Goal: Transaction & Acquisition: Purchase product/service

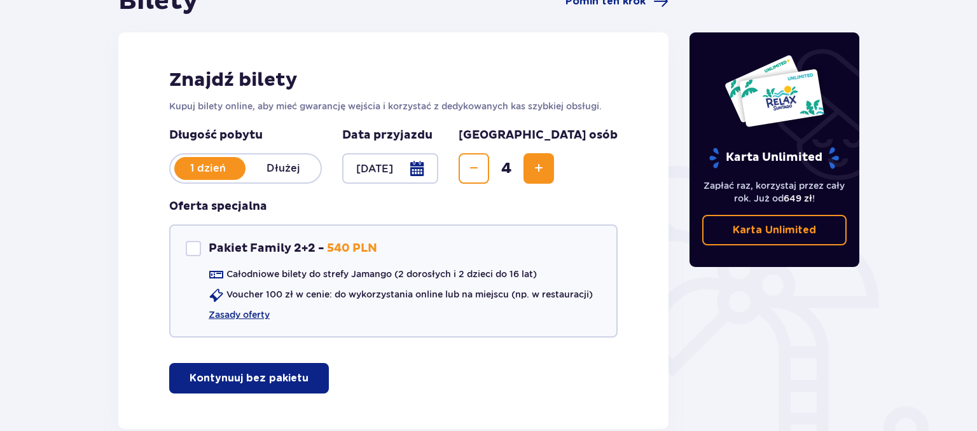
scroll to position [217, 0]
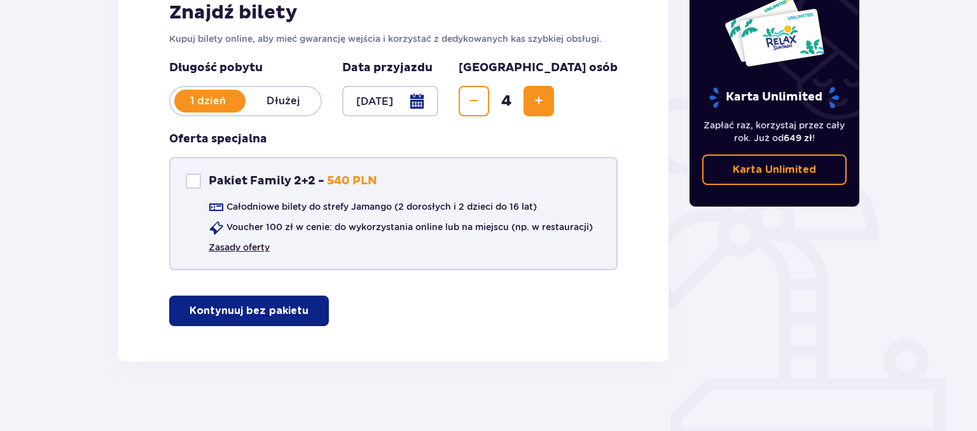
click at [256, 252] on link "Zasady oferty" at bounding box center [239, 247] width 61 height 13
click at [193, 179] on div at bounding box center [193, 181] width 15 height 15
checkbox input "true"
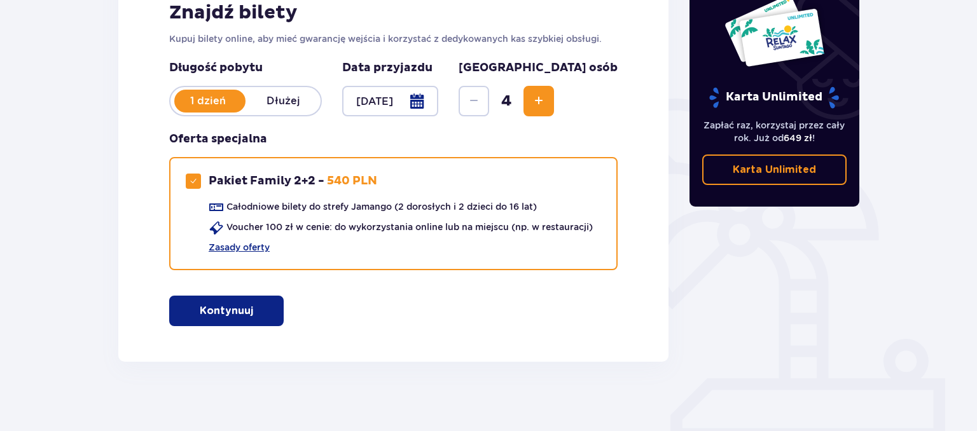
click at [212, 314] on p "Kontynuuj" at bounding box center [226, 311] width 53 height 14
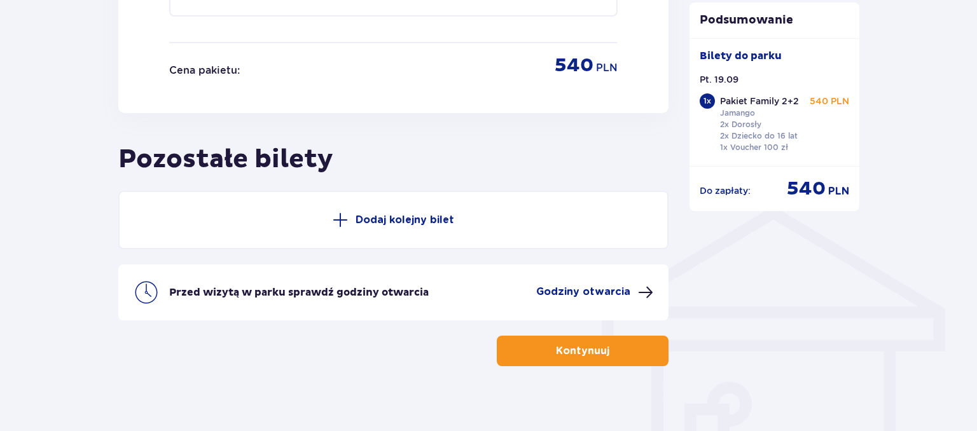
scroll to position [768, 0]
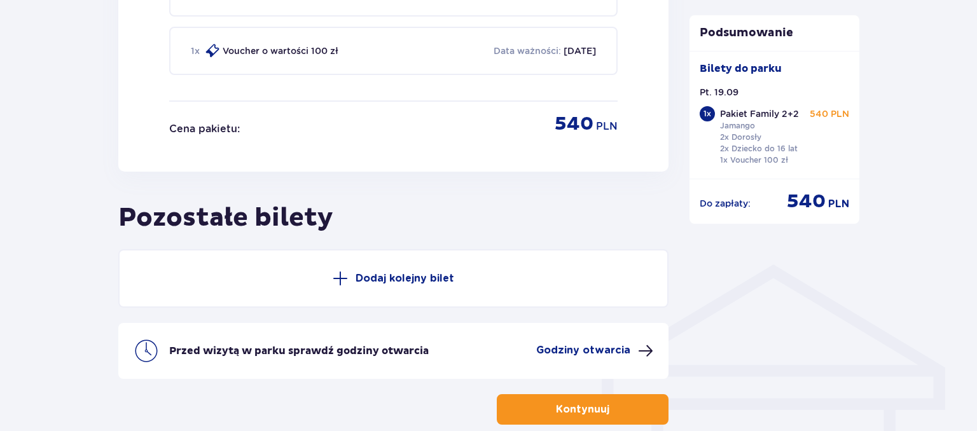
click at [303, 352] on p "Przed wizytą w parku sprawdź godziny otwarcia" at bounding box center [299, 351] width 260 height 14
click at [638, 343] on span at bounding box center [645, 350] width 15 height 15
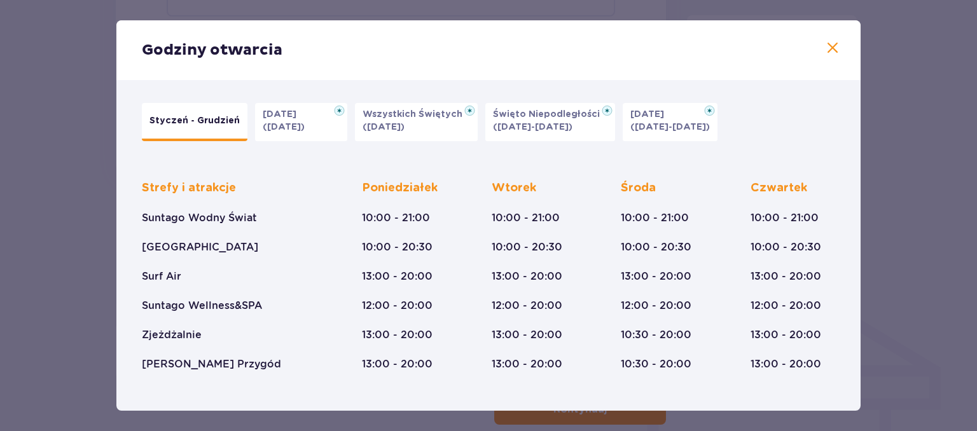
click at [835, 46] on span at bounding box center [832, 48] width 15 height 15
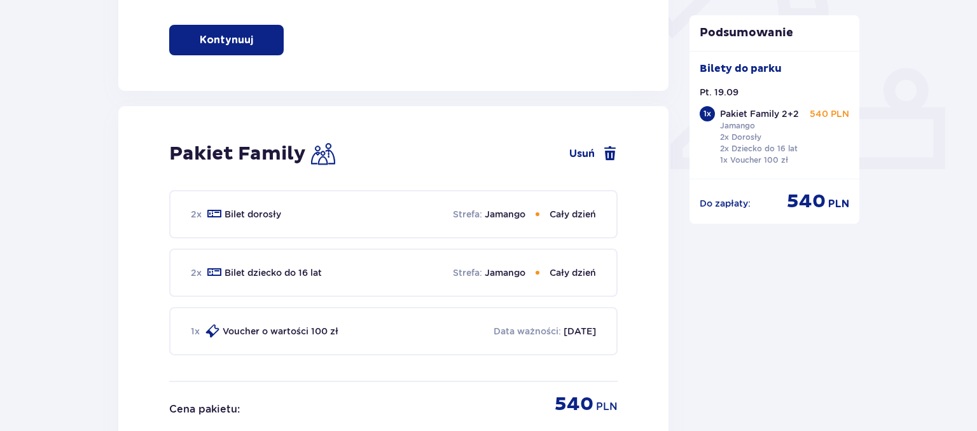
scroll to position [806, 0]
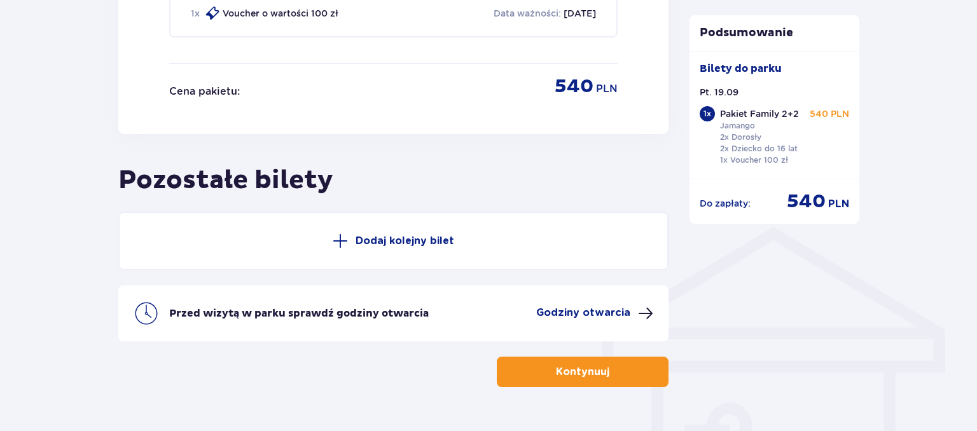
click at [586, 370] on p "Kontynuuj" at bounding box center [582, 372] width 53 height 14
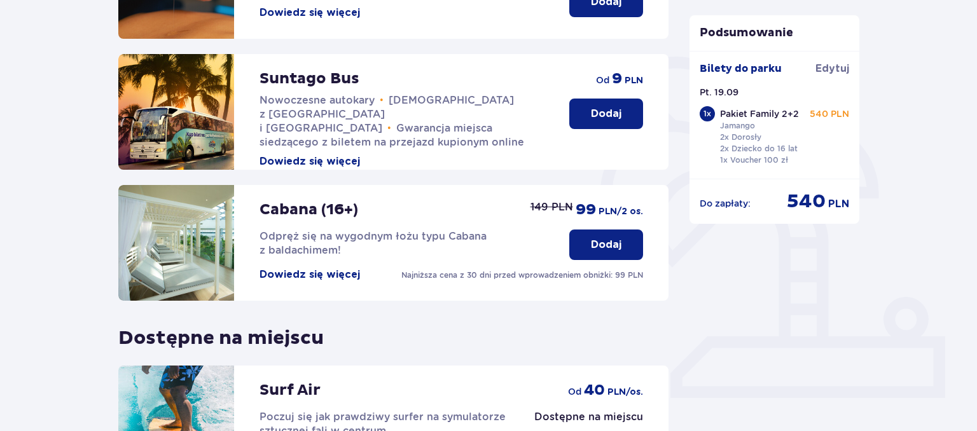
scroll to position [268, 0]
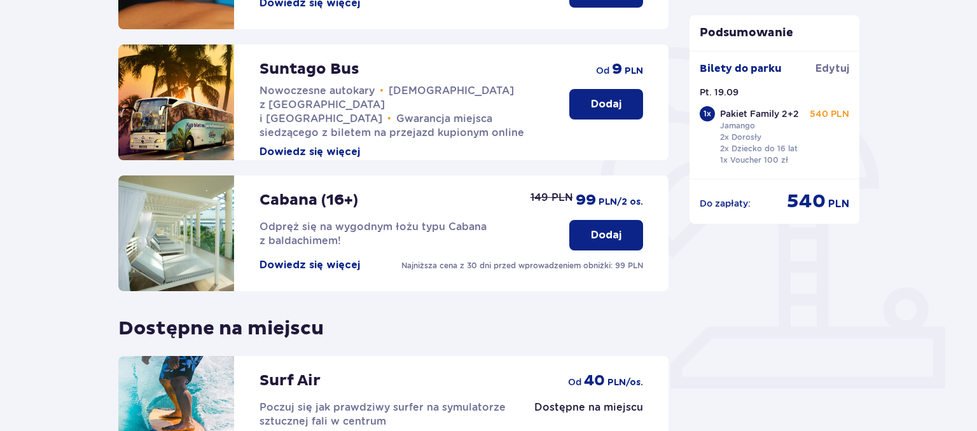
click at [287, 267] on button "Dowiedz się więcej" at bounding box center [310, 265] width 100 height 14
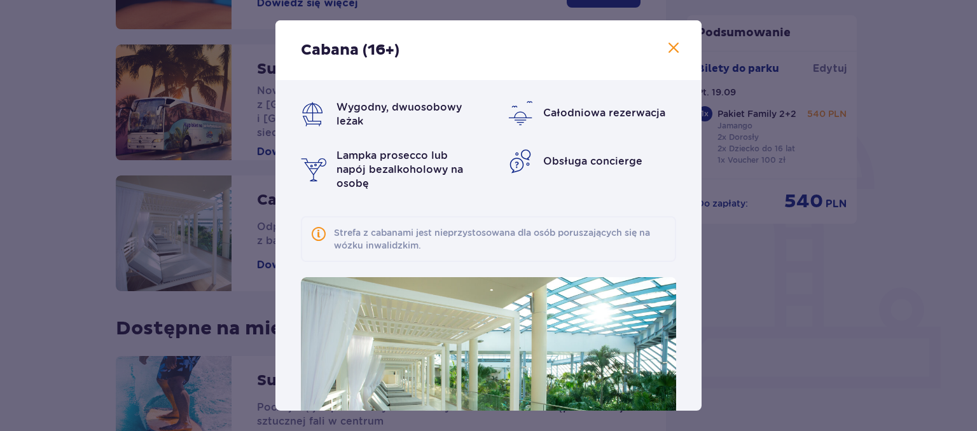
scroll to position [102, 0]
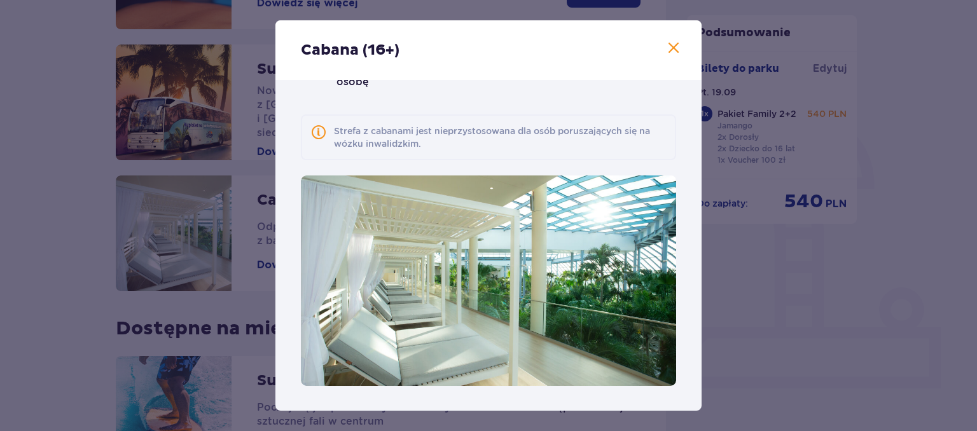
click at [676, 43] on span at bounding box center [673, 48] width 15 height 15
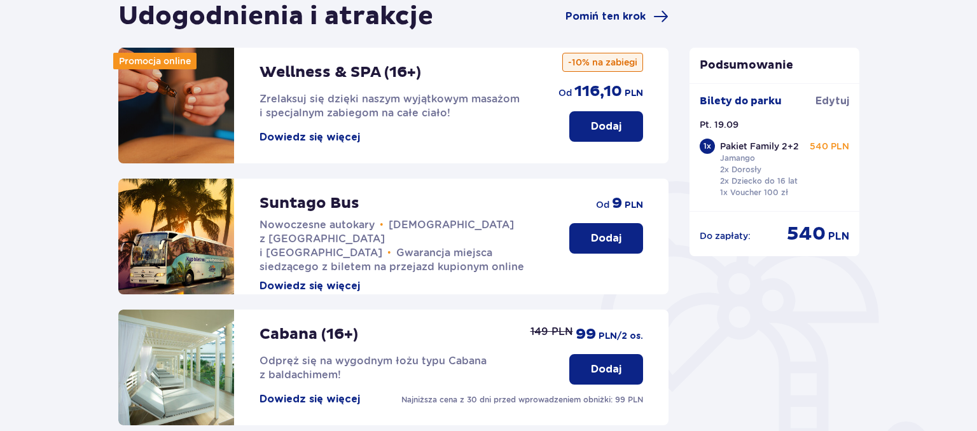
scroll to position [67, 0]
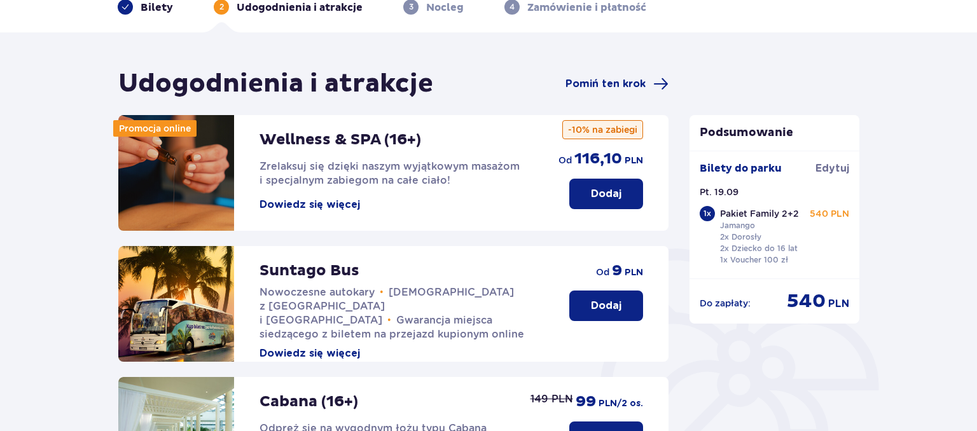
click at [326, 205] on button "Dowiedz się więcej" at bounding box center [310, 205] width 100 height 14
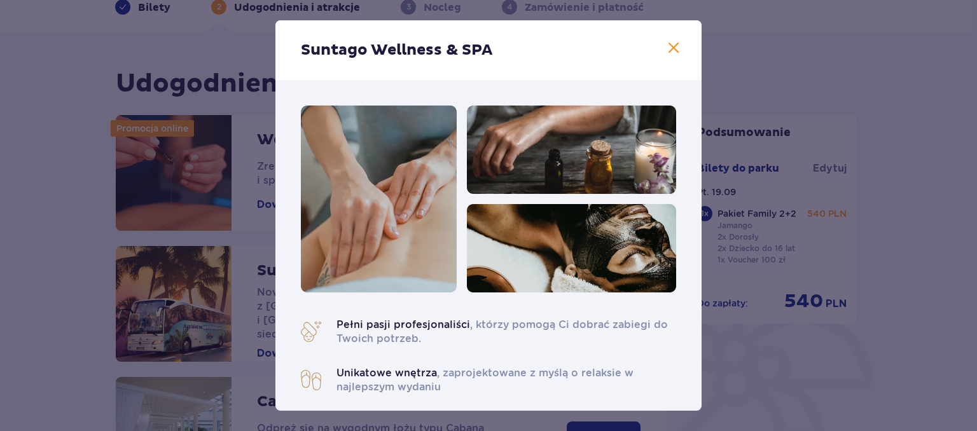
click at [675, 45] on span at bounding box center [673, 48] width 15 height 15
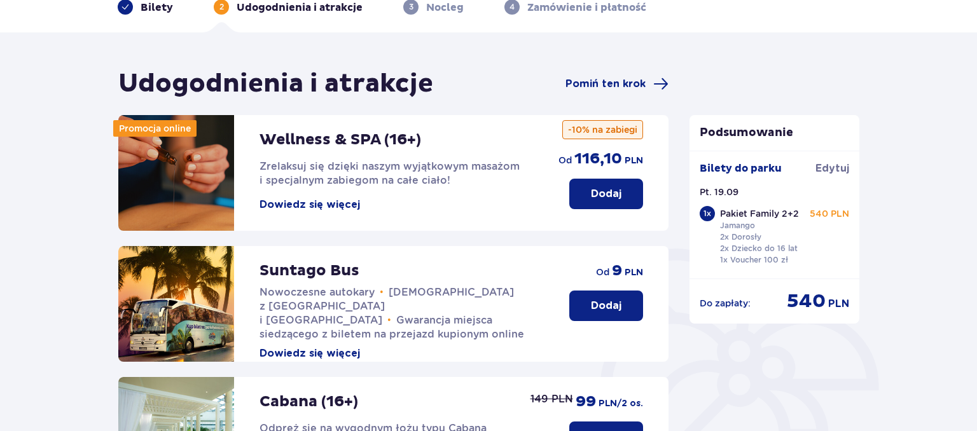
click at [599, 195] on p "Dodaj" at bounding box center [606, 194] width 31 height 14
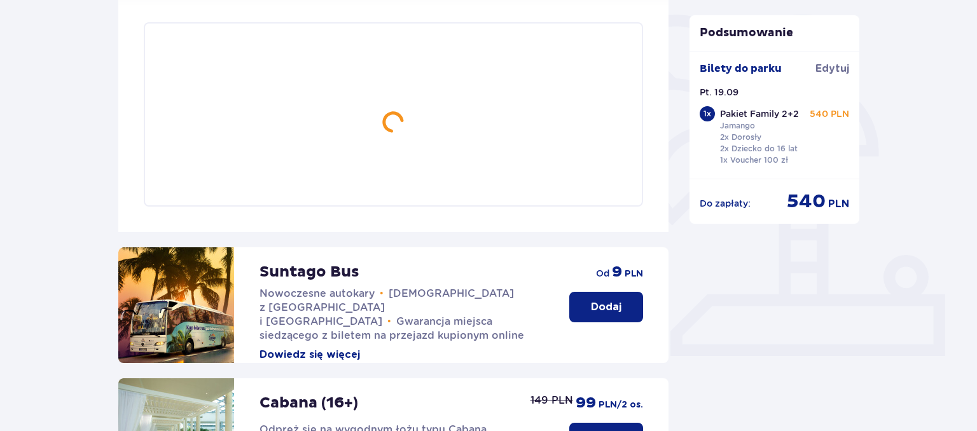
scroll to position [308, 0]
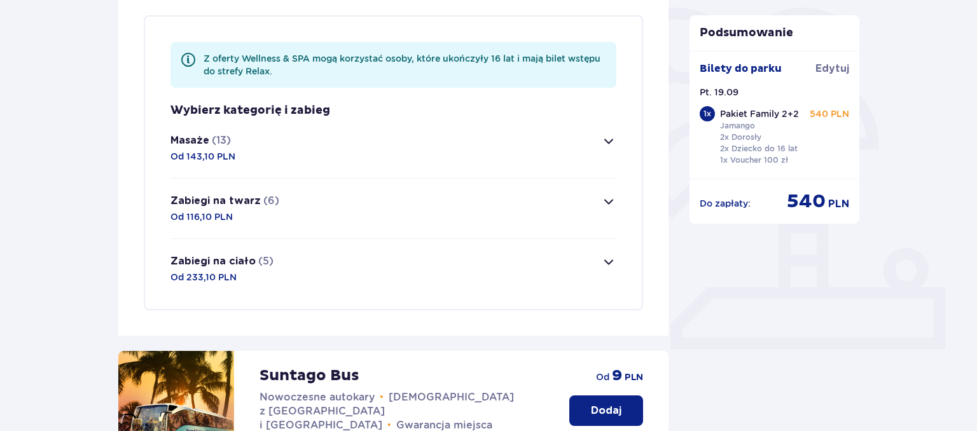
click at [608, 202] on span "button" at bounding box center [608, 201] width 15 height 15
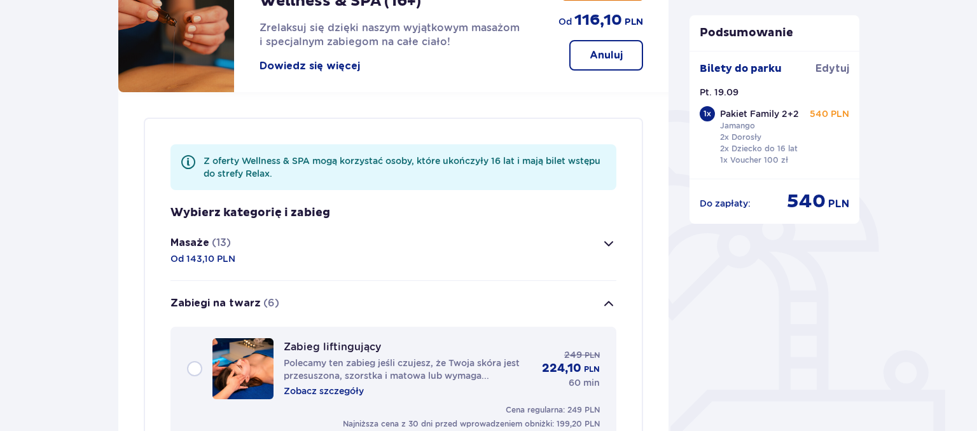
scroll to position [150, 0]
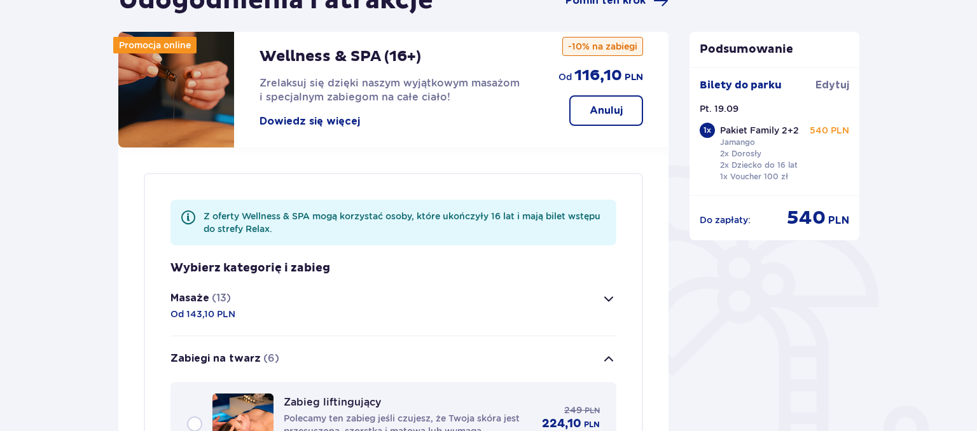
click at [609, 355] on span "button" at bounding box center [608, 359] width 15 height 15
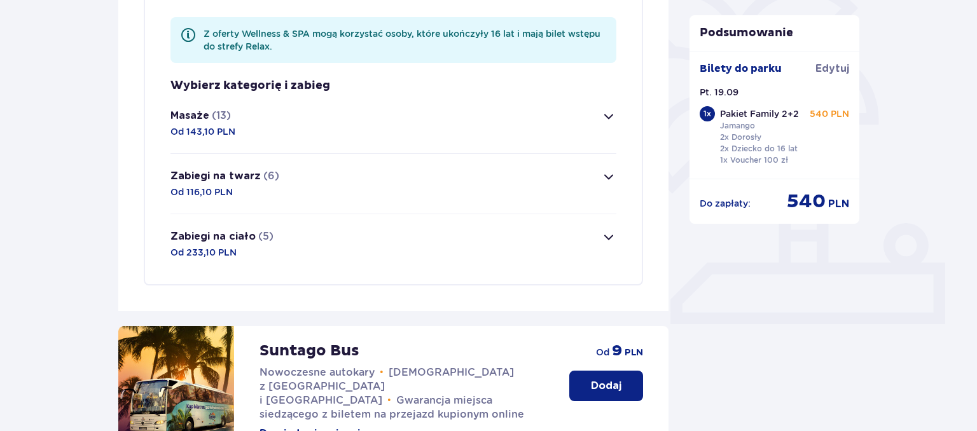
scroll to position [419, 0]
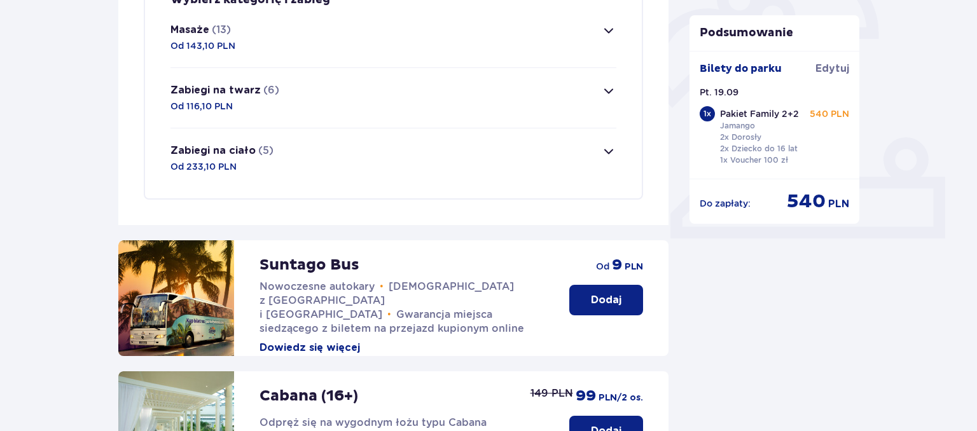
click at [608, 149] on span "button" at bounding box center [608, 151] width 15 height 15
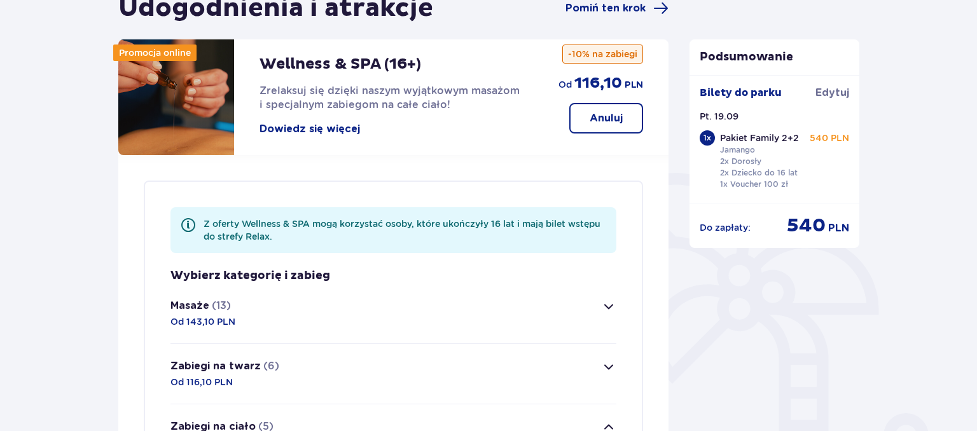
scroll to position [344, 0]
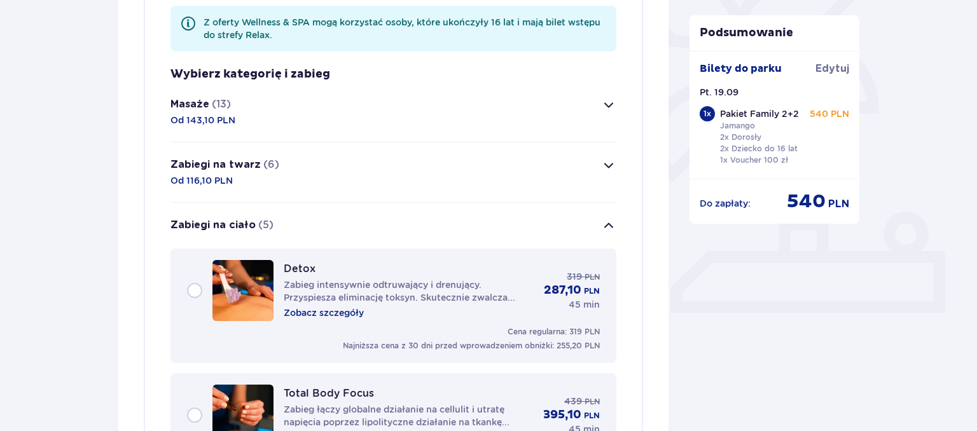
click at [613, 232] on span "button" at bounding box center [608, 225] width 15 height 15
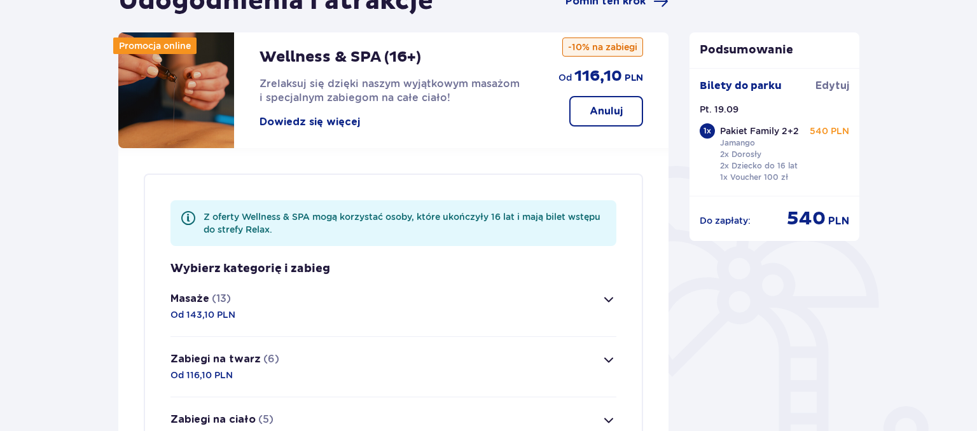
scroll to position [76, 0]
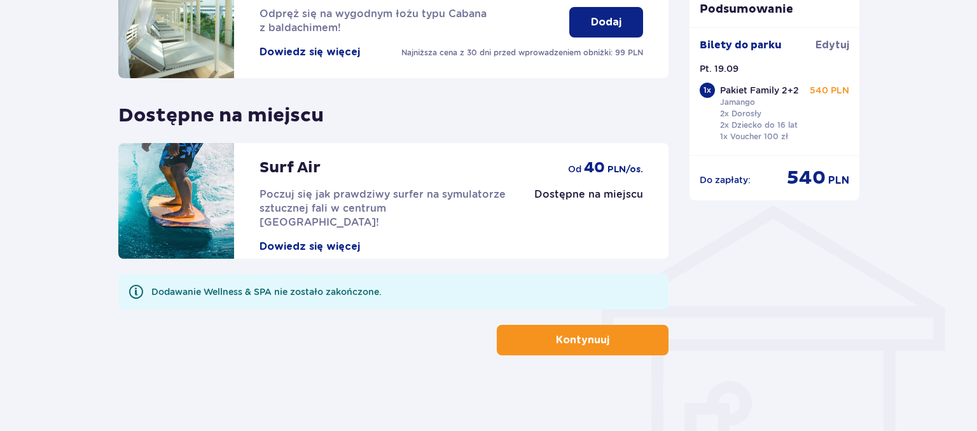
click at [606, 334] on span "button" at bounding box center [611, 340] width 15 height 15
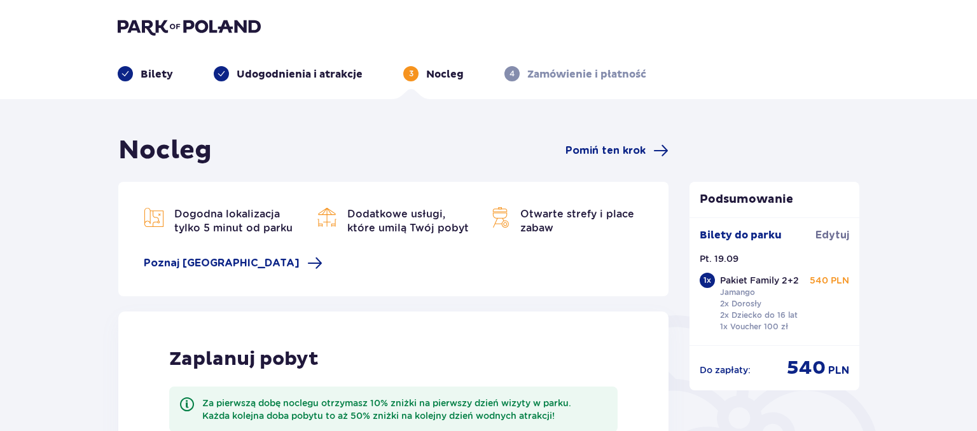
scroll to position [268, 0]
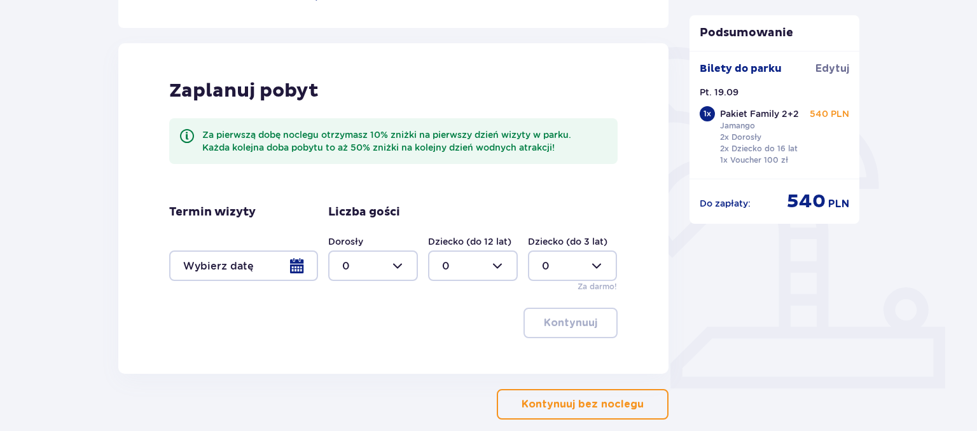
click at [565, 404] on p "Kontynuuj bez noclegu" at bounding box center [583, 405] width 122 height 14
